Goal: Transaction & Acquisition: Purchase product/service

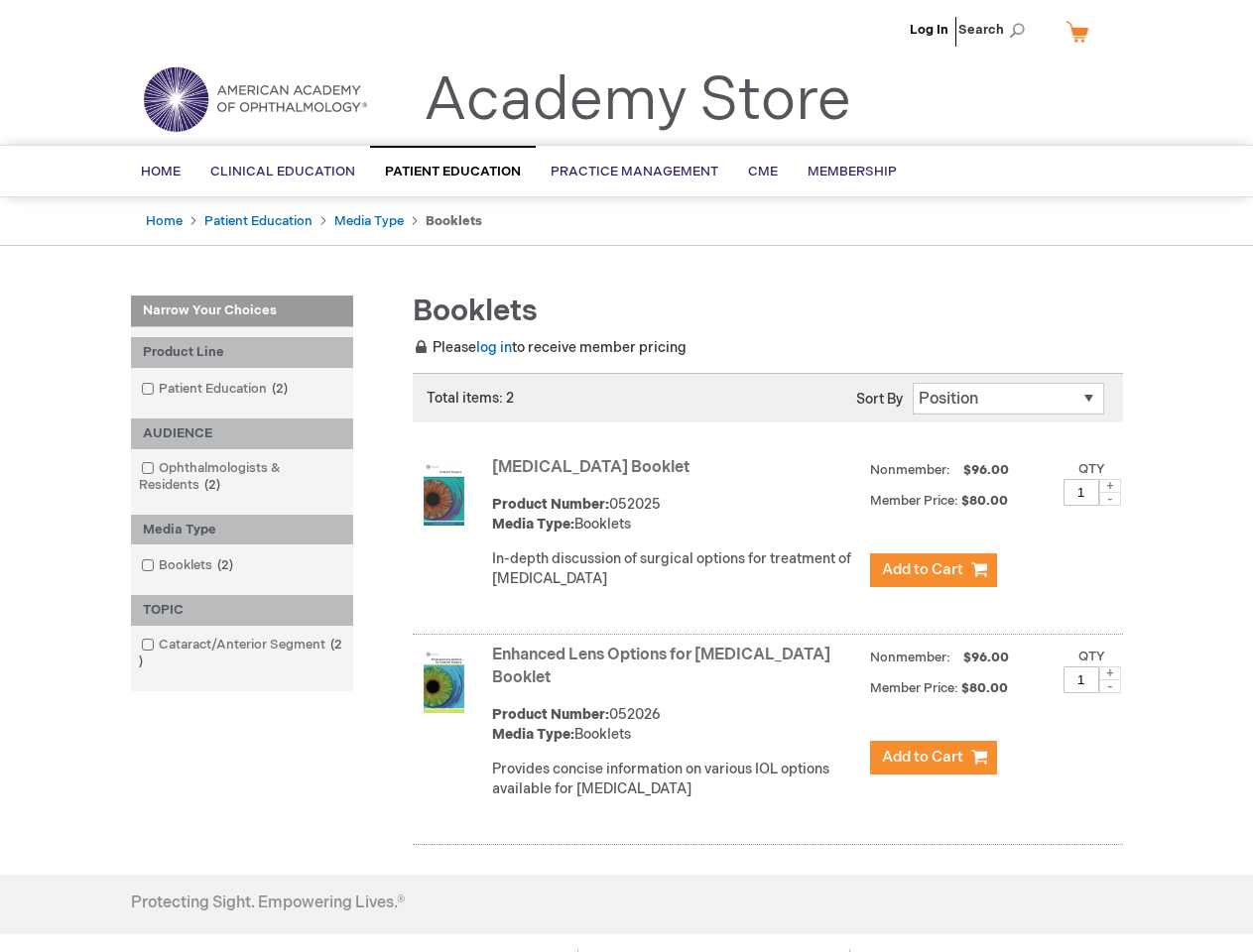
click at [997, 30] on span "Search" at bounding box center [996, 30] width 76 height 40
click at [242, 352] on div "Product Line" at bounding box center [242, 352] width 222 height 31
click at [242, 434] on div "AUDIENCE" at bounding box center [242, 434] width 222 height 31
click at [242, 530] on div "Media Type" at bounding box center [242, 530] width 222 height 31
click at [242, 610] on div "TOPIC" at bounding box center [242, 610] width 222 height 31
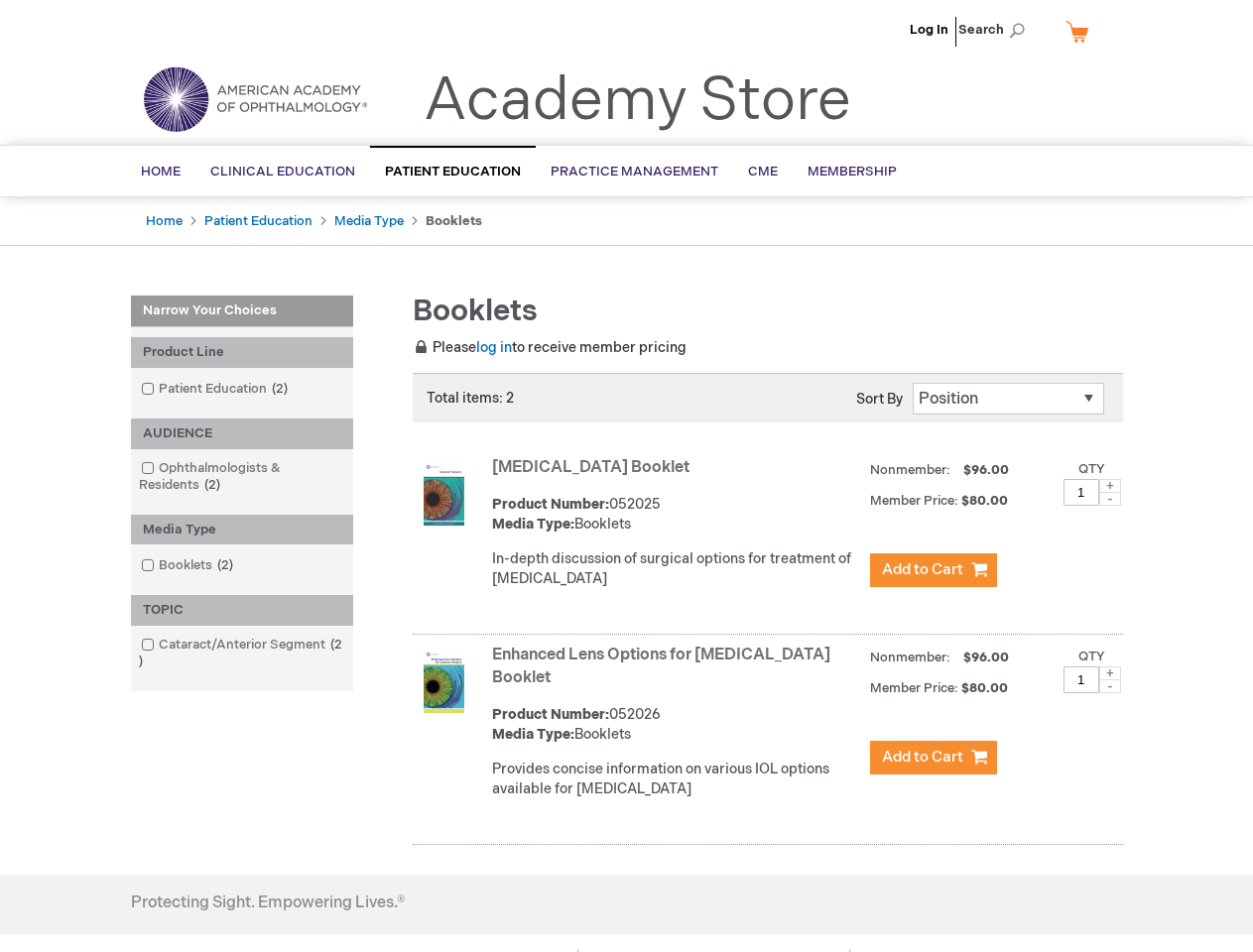
click at [1111, 486] on span at bounding box center [1111, 486] width 22 height 14
click at [1111, 499] on span at bounding box center [1111, 499] width 22 height 14
type input "1"
click at [1111, 673] on span at bounding box center [1111, 673] width 22 height 14
click at [1111, 686] on span at bounding box center [1111, 686] width 22 height 14
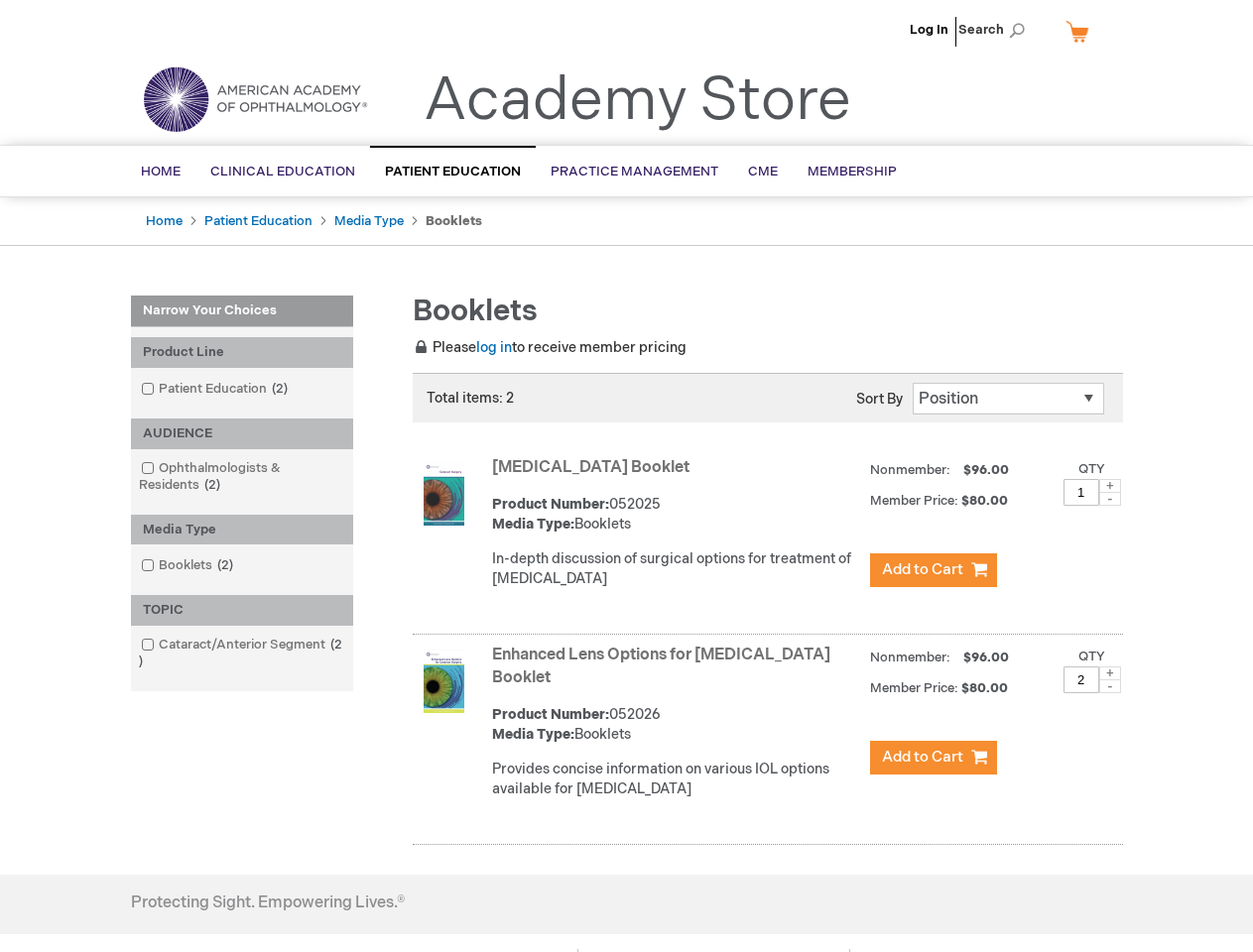
type input "1"
